Goal: Information Seeking & Learning: Learn about a topic

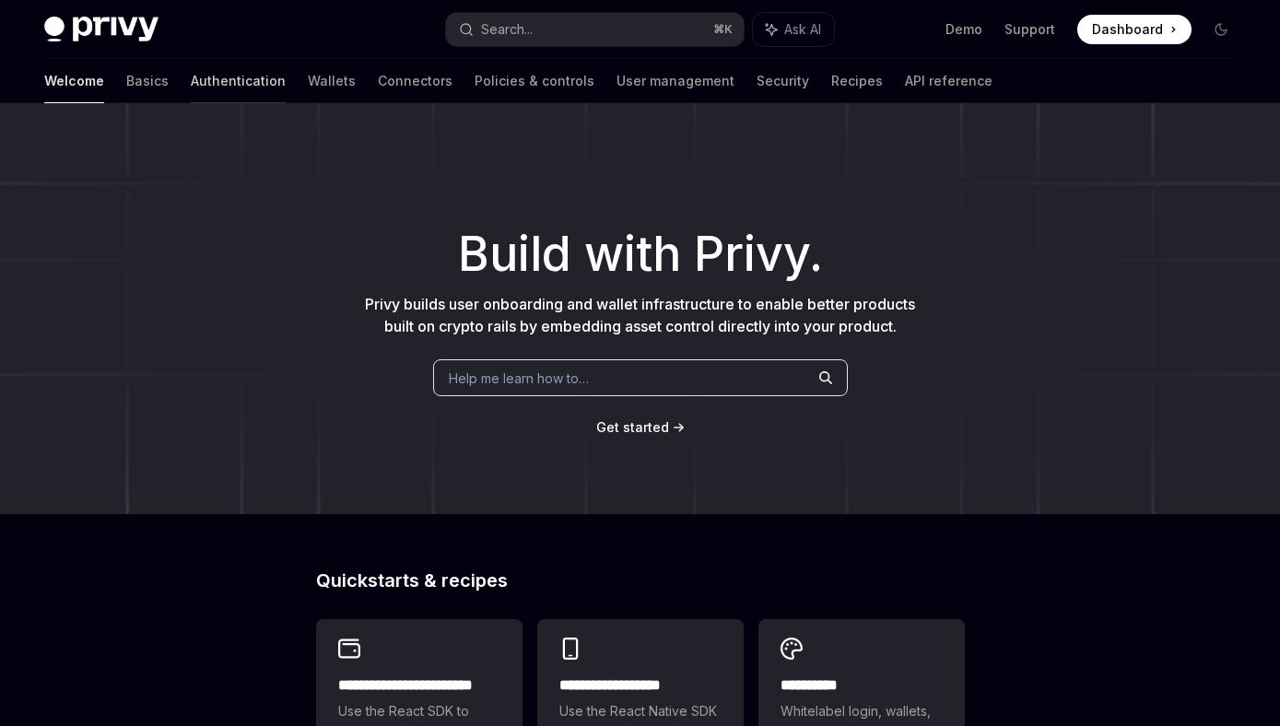
click at [191, 77] on link "Authentication" at bounding box center [238, 81] width 95 height 44
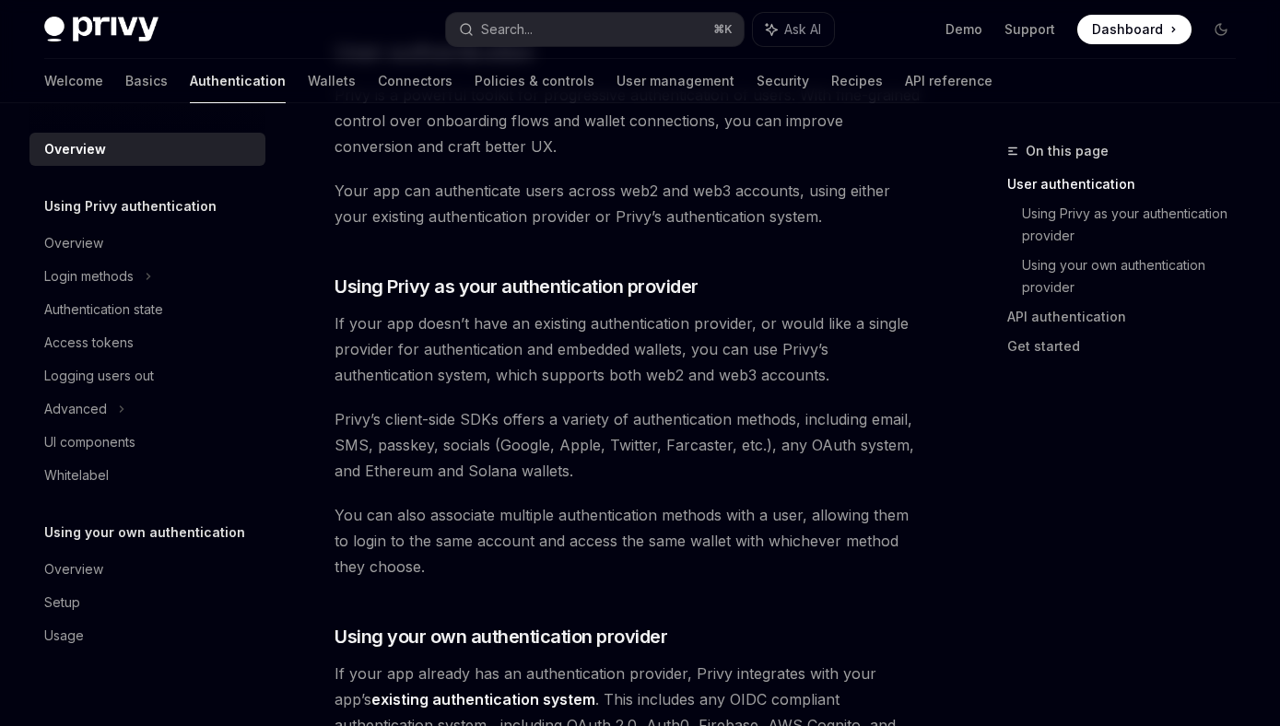
scroll to position [485, 0]
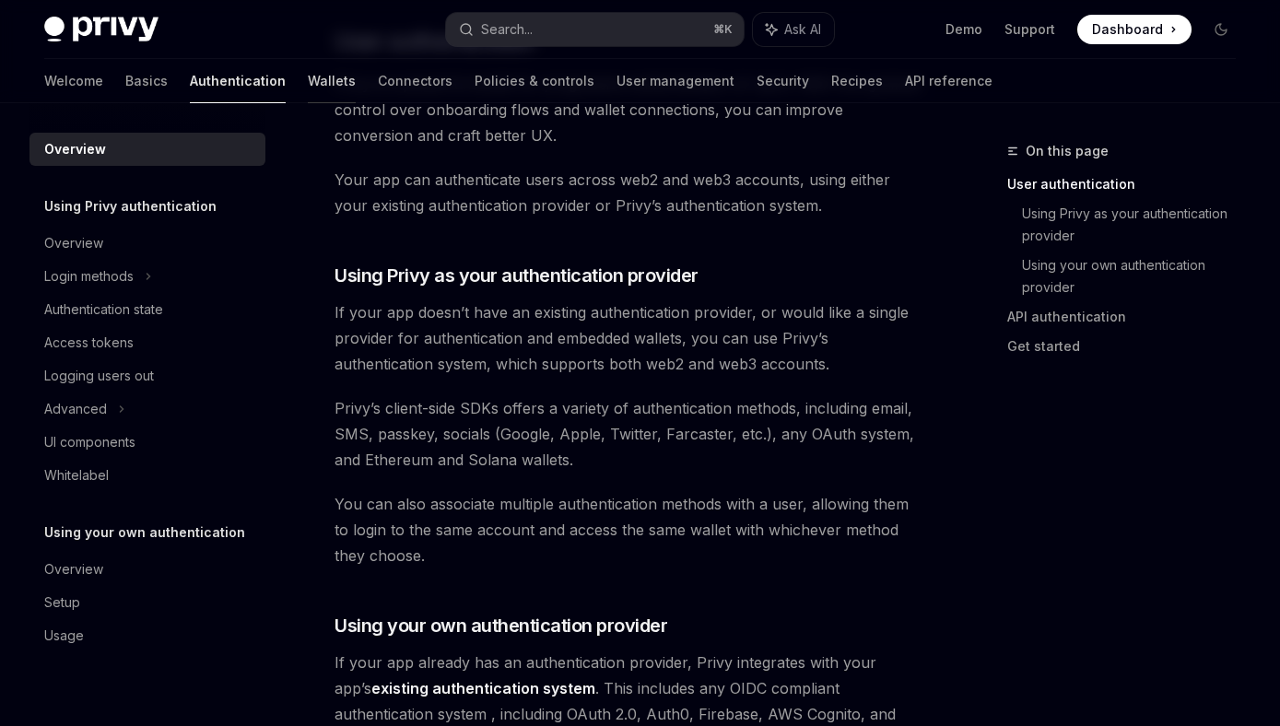
click at [308, 76] on link "Wallets" at bounding box center [332, 81] width 48 height 44
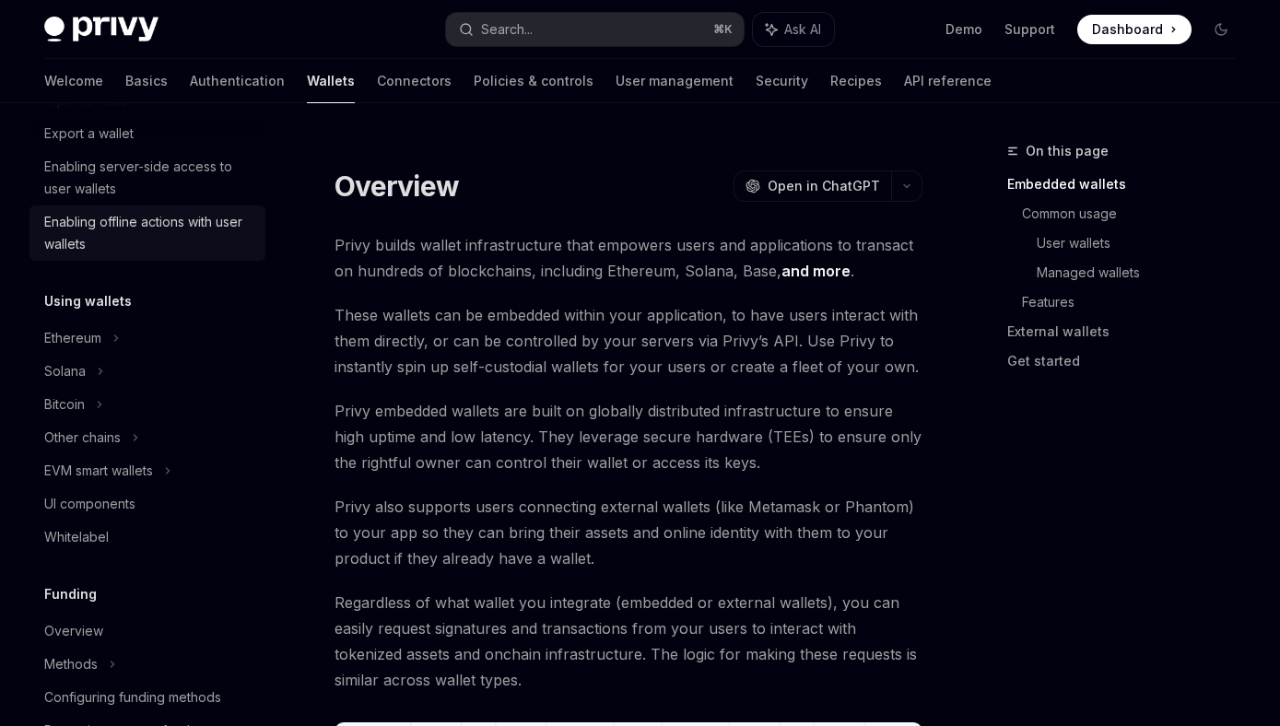
scroll to position [301, 0]
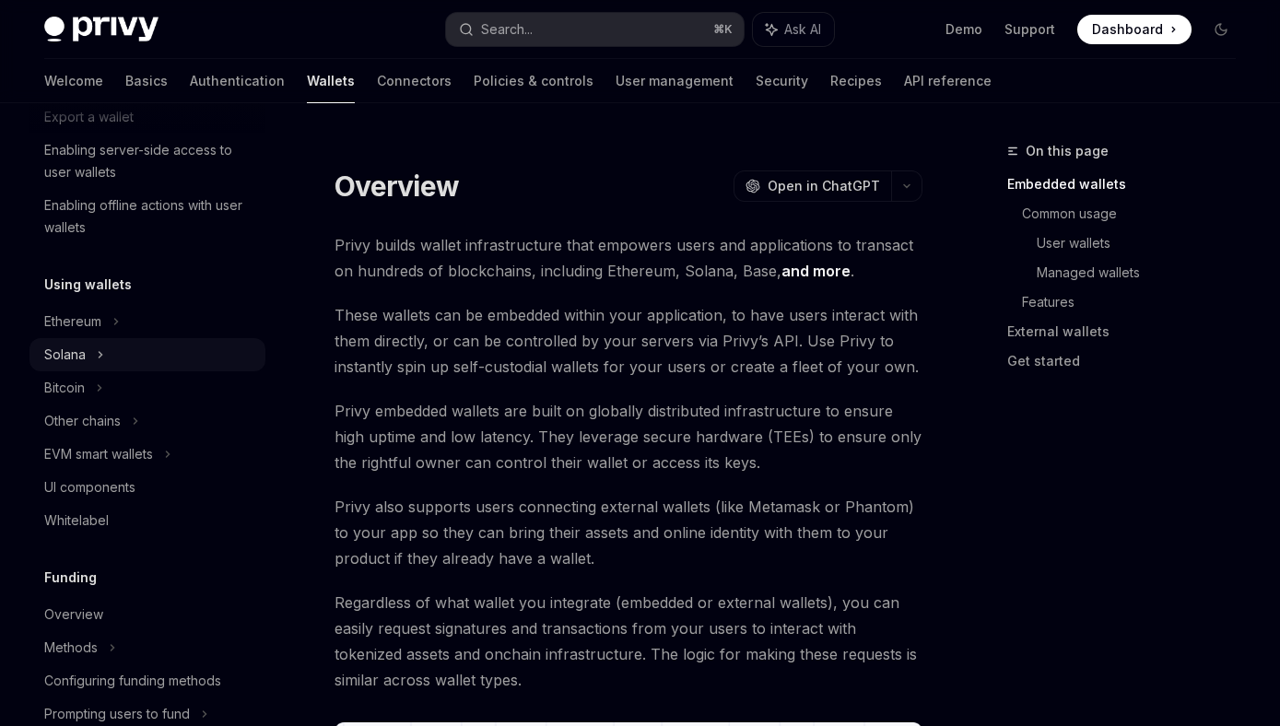
click at [126, 29] on icon at bounding box center [129, 17] width 7 height 22
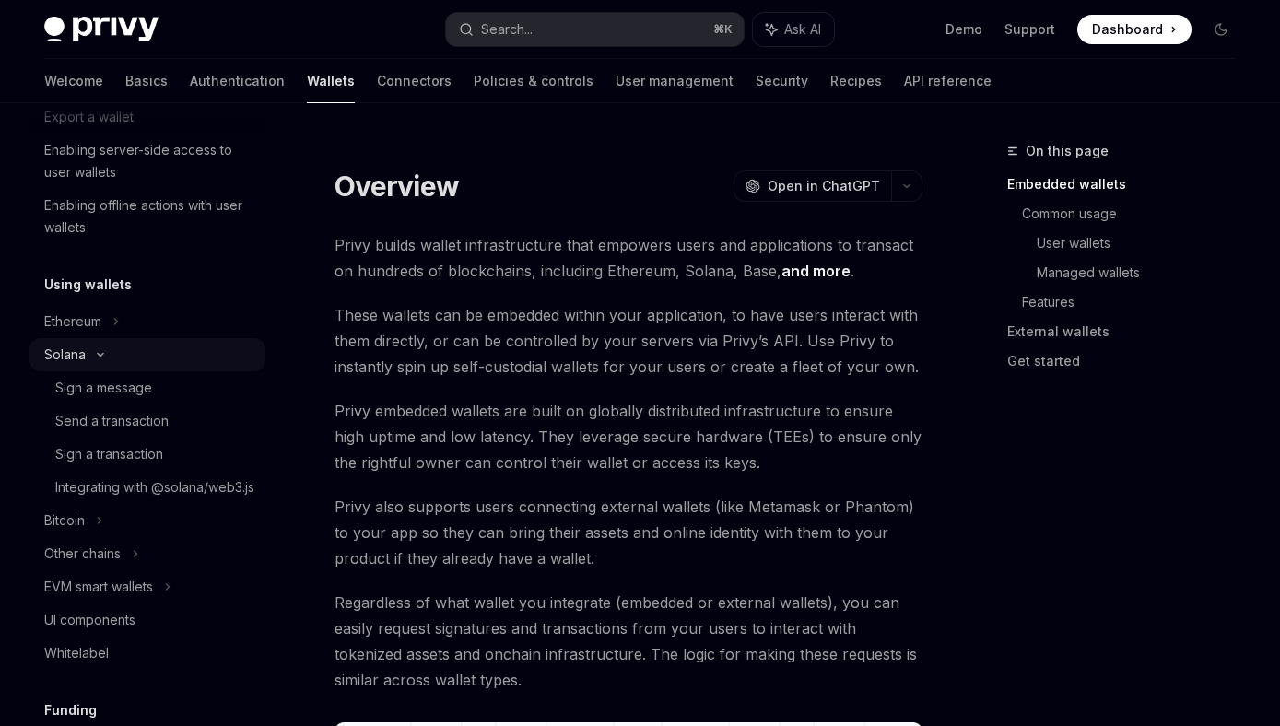
type textarea "*"
